Goal: Task Accomplishment & Management: Complete application form

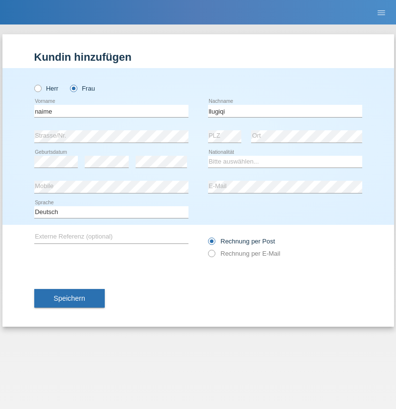
type input "llugiqi"
select select "CH"
radio input "true"
click at [111, 111] on input "text" at bounding box center [111, 111] width 154 height 12
type input "Shanas"
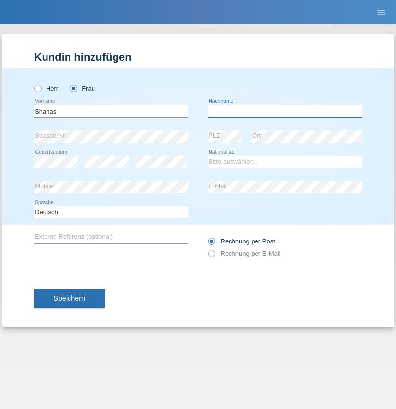
click at [285, 111] on input "text" at bounding box center [285, 111] width 154 height 12
type input "Baranati"
select select "CH"
radio input "true"
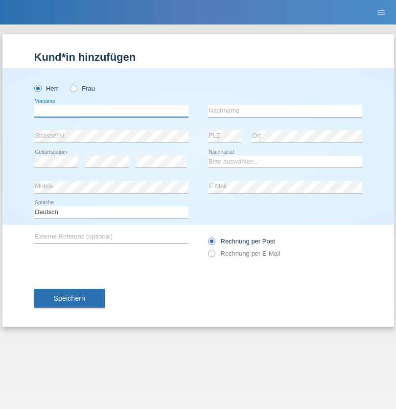
click at [111, 111] on input "text" at bounding box center [111, 111] width 154 height 12
type input "Khoshnaw"
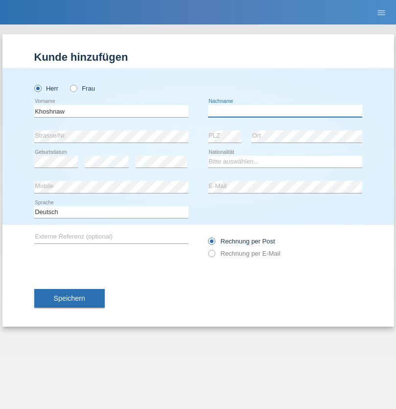
click at [285, 111] on input "text" at bounding box center [285, 111] width 154 height 12
type input "Abdulqadir"
select select "IR"
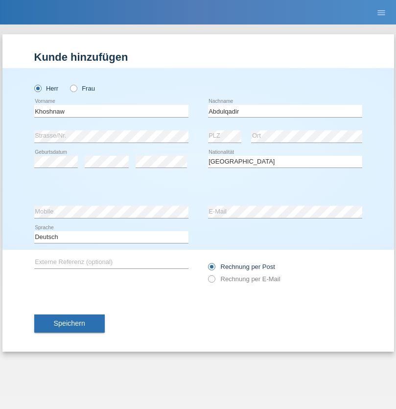
select select "C"
select select "03"
select select "09"
select select "2015"
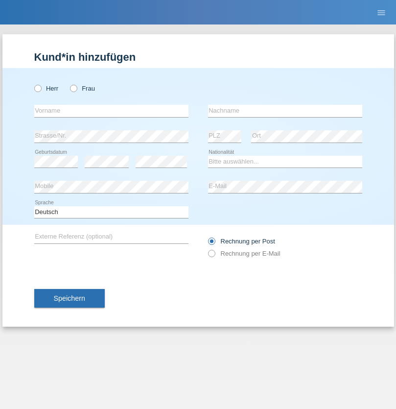
radio input "true"
click at [111, 111] on input "text" at bounding box center [111, 111] width 154 height 12
type input "Mustafa"
click at [285, 111] on input "text" at bounding box center [285, 111] width 154 height 12
type input "Sokol"
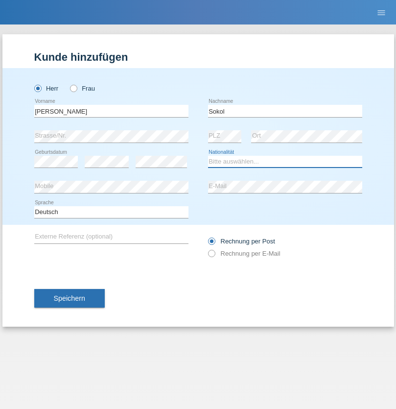
select select "XK"
select select "C"
select select "02"
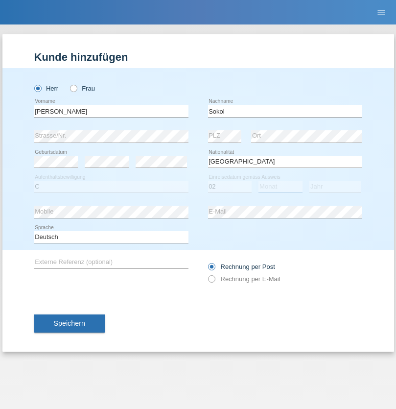
select select "08"
select select "1988"
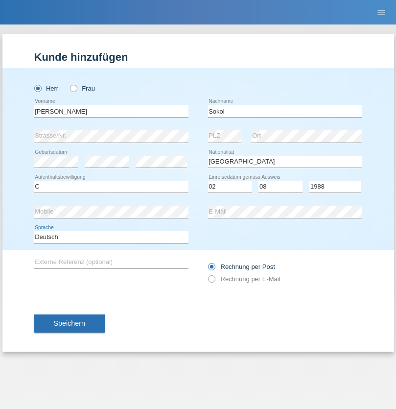
select select "en"
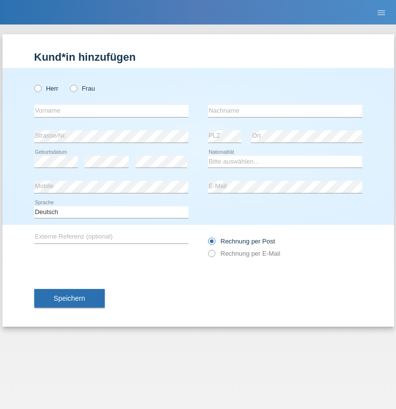
radio input "true"
click at [111, 111] on input "text" at bounding box center [111, 111] width 154 height 12
type input "Mustafa"
click at [285, 111] on input "text" at bounding box center [285, 111] width 154 height 12
type input "Sokol"
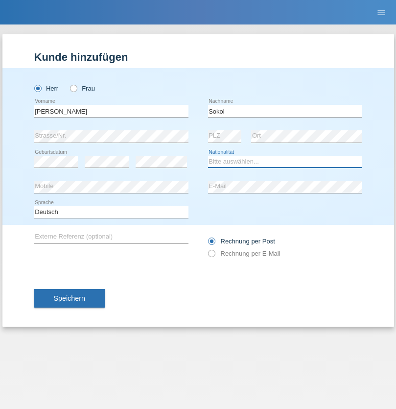
select select "XK"
select select "C"
select select "02"
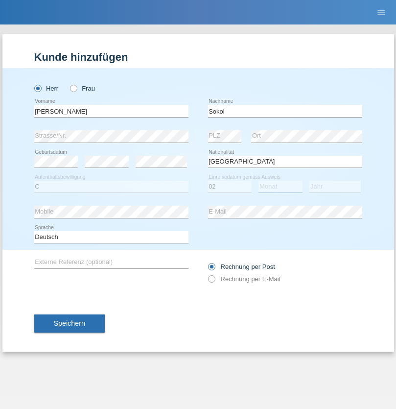
select select "08"
select select "1988"
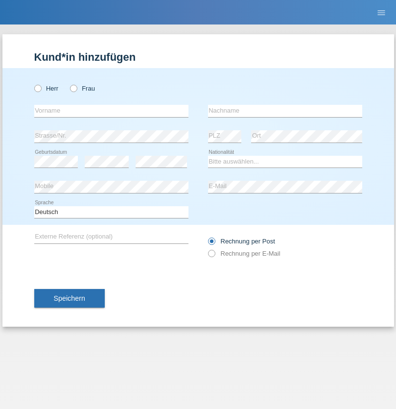
radio input "true"
click at [111, 111] on input "text" at bounding box center [111, 111] width 154 height 12
type input "[PERSON_NAME]"
click at [285, 111] on input "text" at bounding box center [285, 111] width 154 height 12
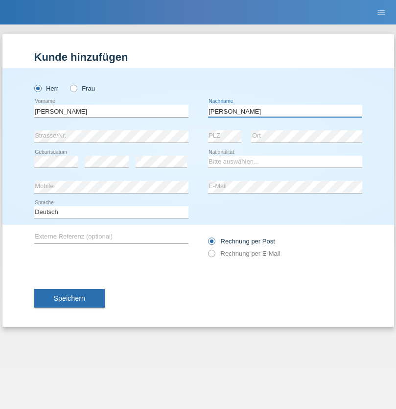
type input "[PERSON_NAME]"
select select "PL"
select select "C"
select select "11"
select select "01"
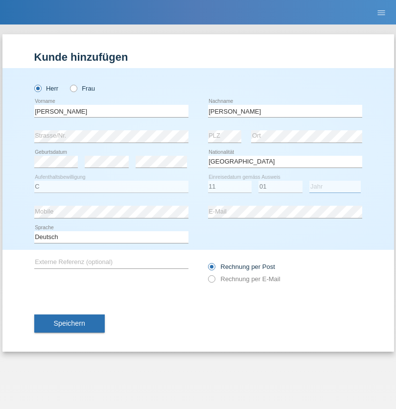
select select "2007"
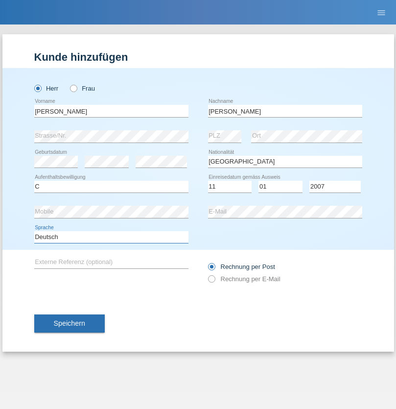
select select "en"
